Goal: Information Seeking & Learning: Learn about a topic

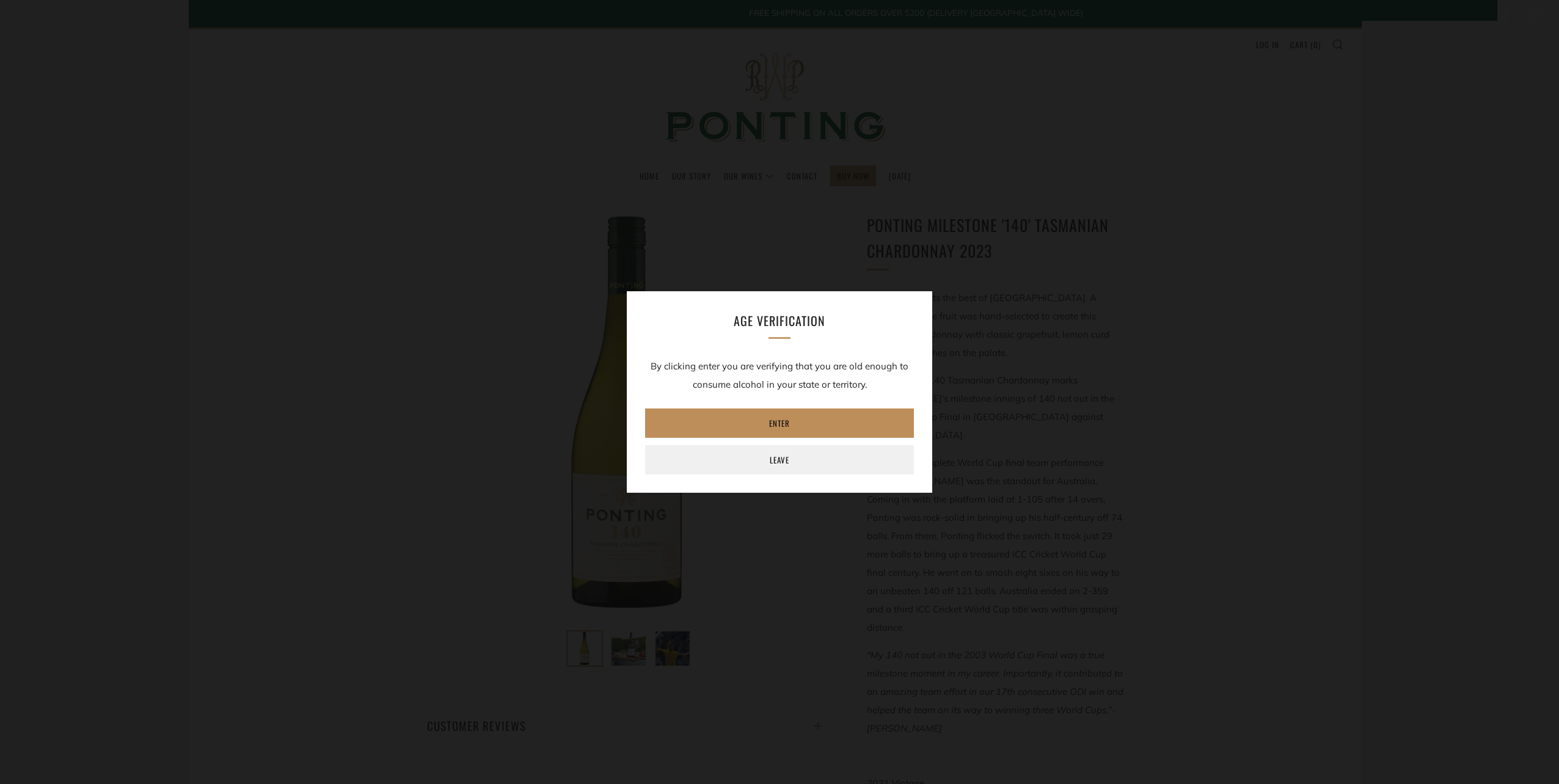
click at [793, 413] on link "Enter" at bounding box center [780, 423] width 269 height 29
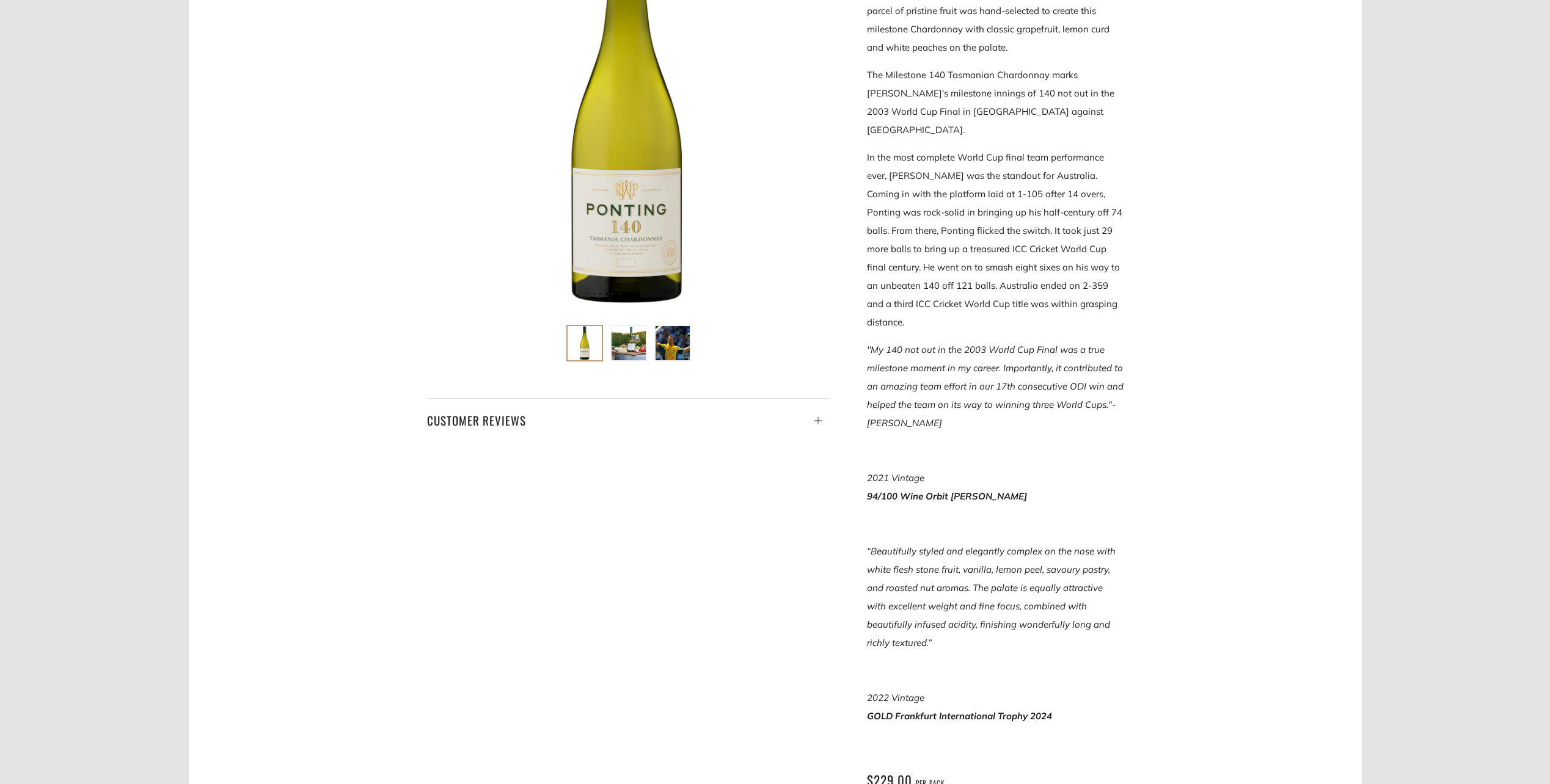
scroll to position [61, 0]
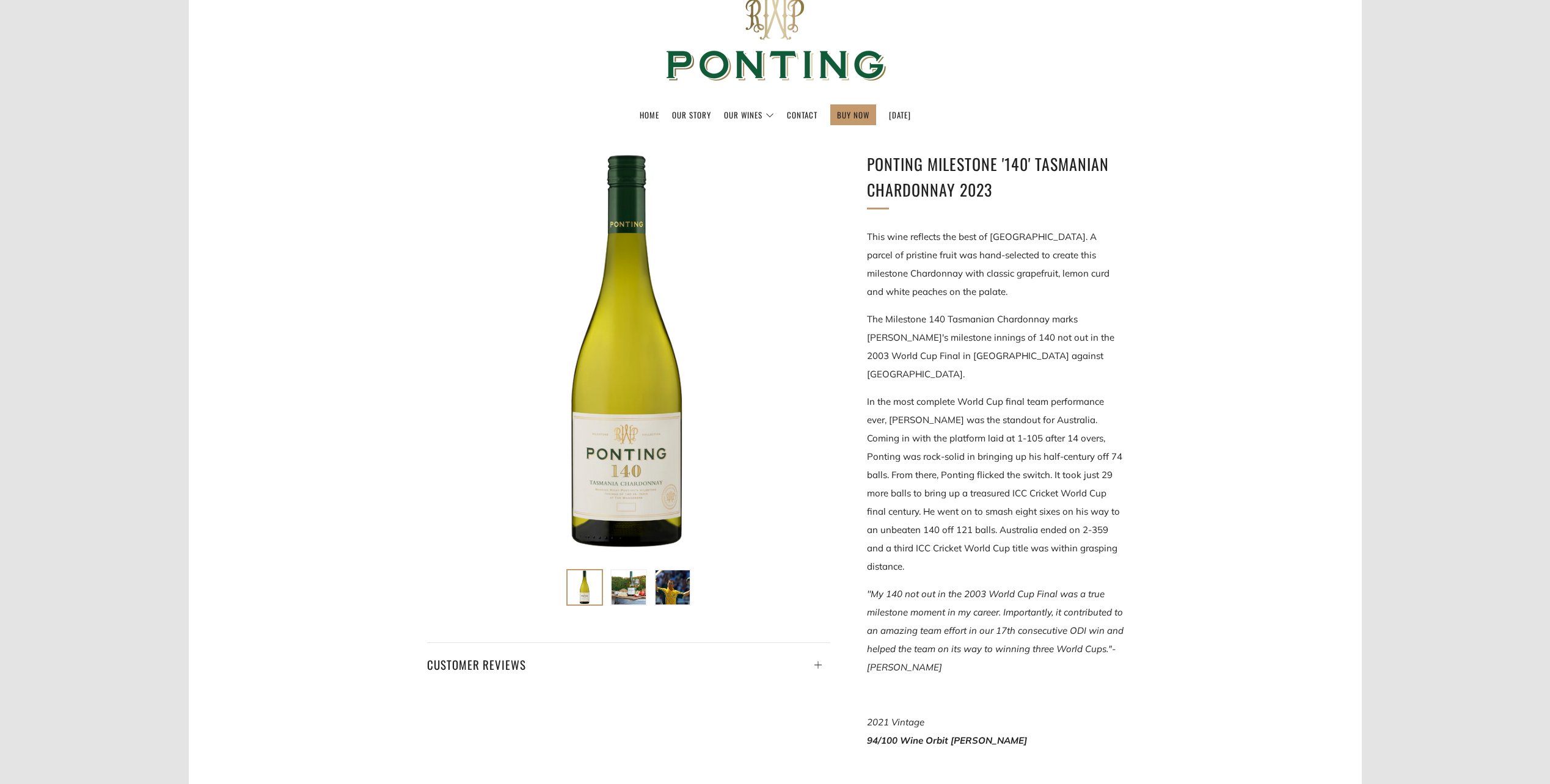
click at [910, 250] on p "This wine reflects the best of [GEOGRAPHIC_DATA]. A parcel of pristine fruit wa…" at bounding box center [996, 265] width 257 height 73
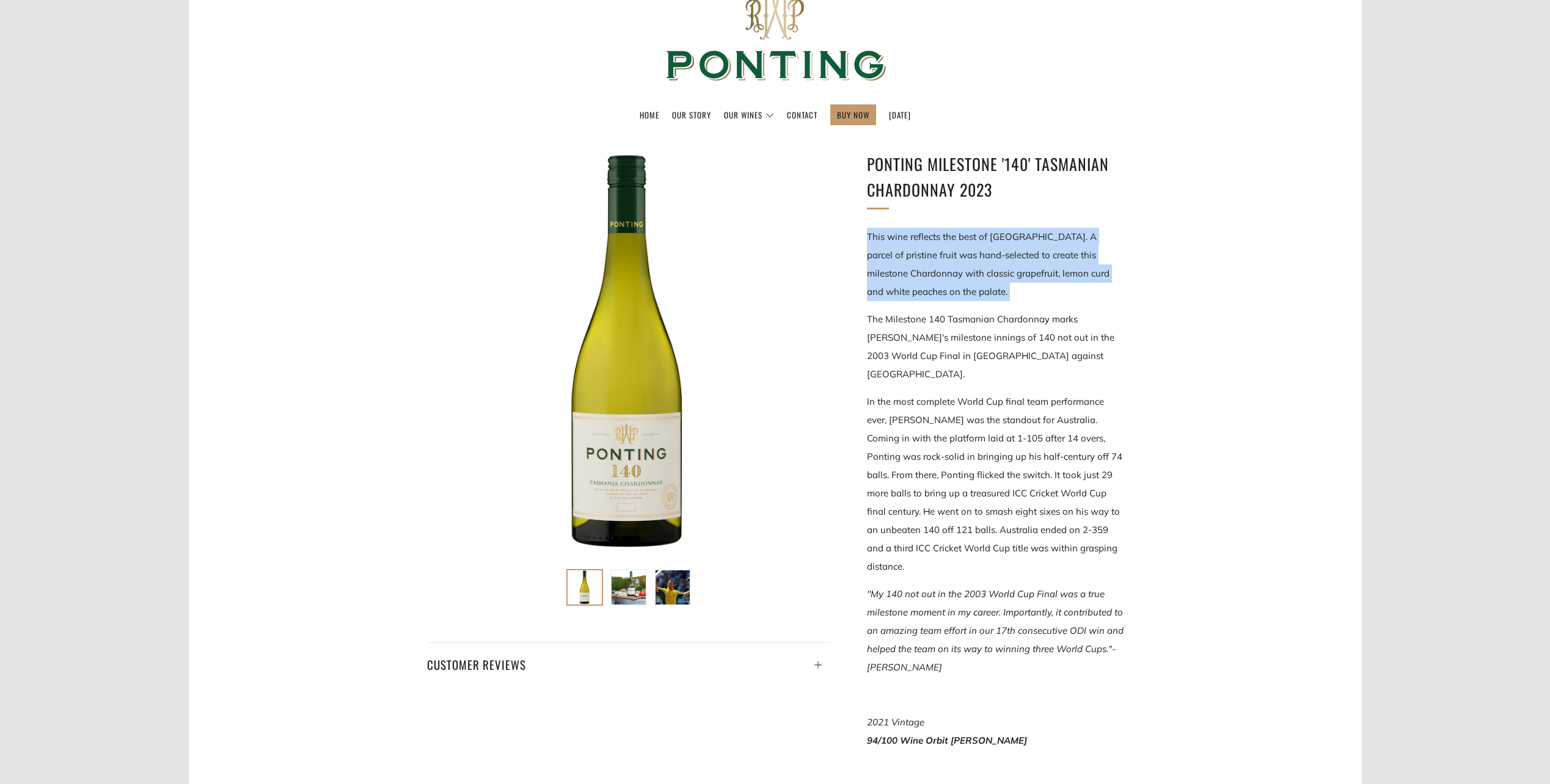
click at [910, 250] on p "This wine reflects the best of [GEOGRAPHIC_DATA]. A parcel of pristine fruit wa…" at bounding box center [996, 265] width 257 height 73
click at [1064, 296] on p "This wine reflects the best of [GEOGRAPHIC_DATA]. A parcel of pristine fruit wa…" at bounding box center [996, 265] width 257 height 73
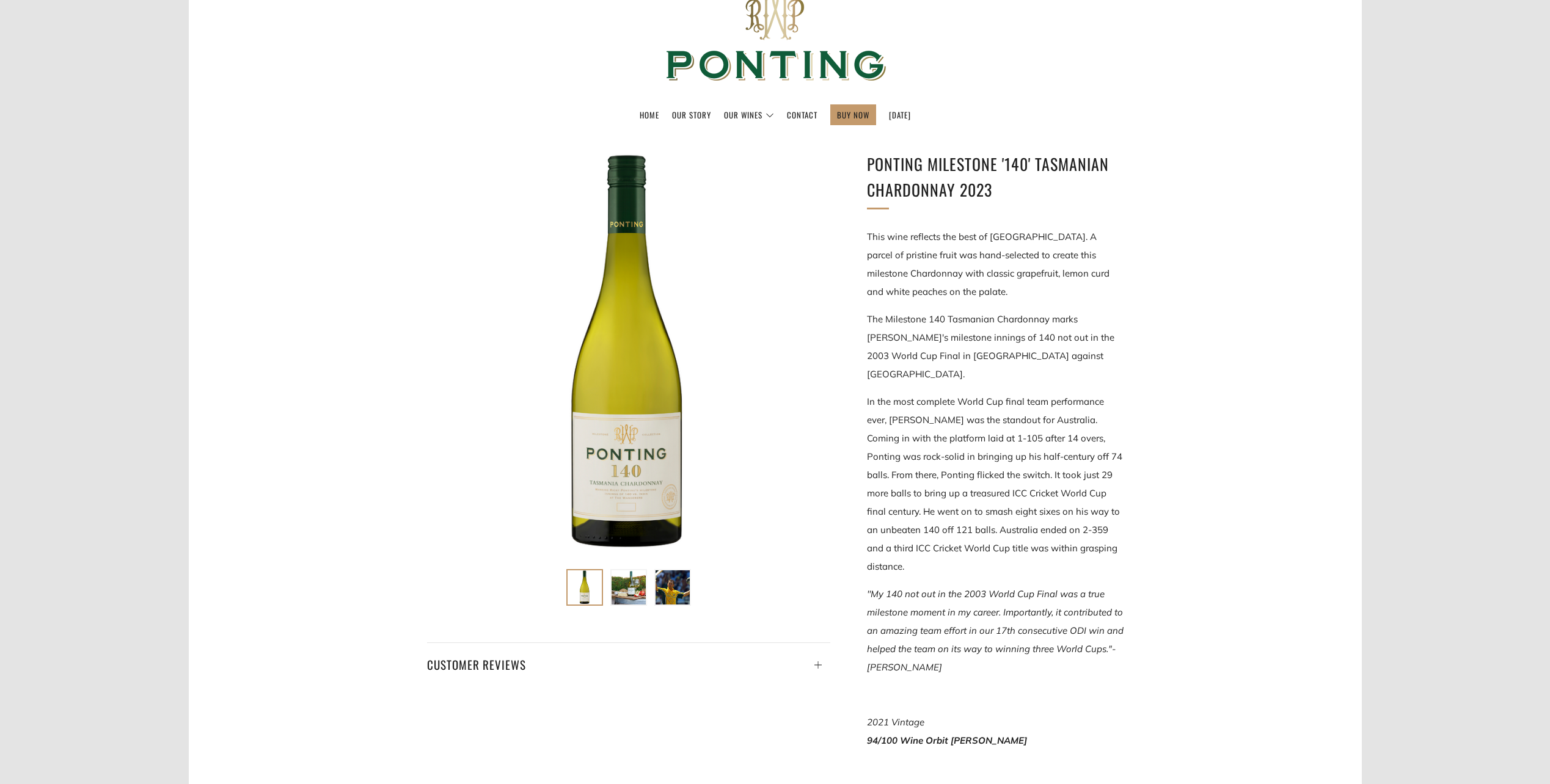
click at [958, 248] on p "This wine reflects the best of [GEOGRAPHIC_DATA]. A parcel of pristine fruit wa…" at bounding box center [996, 265] width 257 height 73
drag, startPoint x: 863, startPoint y: 236, endPoint x: 1119, endPoint y: 254, distance: 256.6
click at [1119, 254] on div "Ponting Milestone '140' Tasmanian Chardonnay 2023 This wine reflects the best o…" at bounding box center [977, 644] width 294 height 986
copy p "This wine reflects the best of [GEOGRAPHIC_DATA]. A parcel of pristine fruit wa…"
